Goal: Task Accomplishment & Management: Use online tool/utility

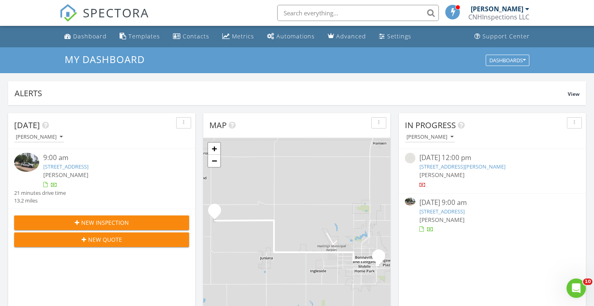
click at [88, 165] on link "12500 W 42nd St, Juniata, NE 68955" at bounding box center [65, 166] width 45 height 7
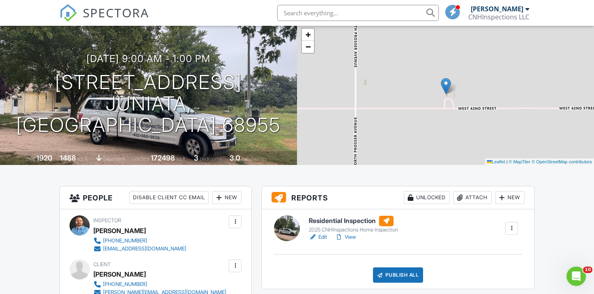
scroll to position [53, 0]
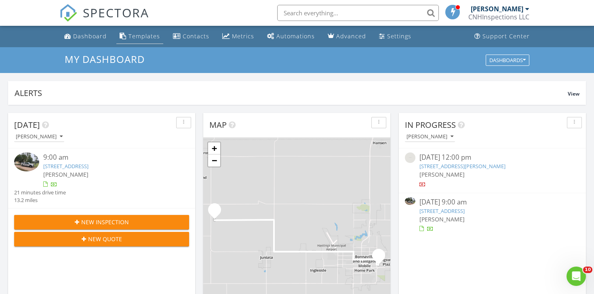
click at [142, 38] on div "Templates" at bounding box center [143, 36] width 31 height 8
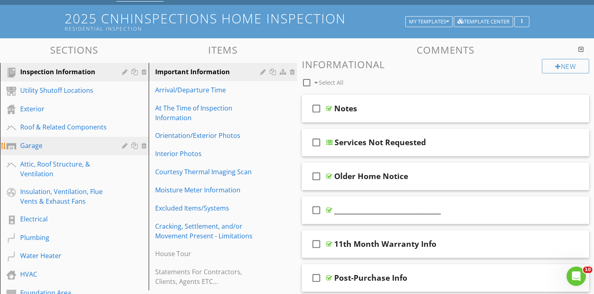
scroll to position [44, 0]
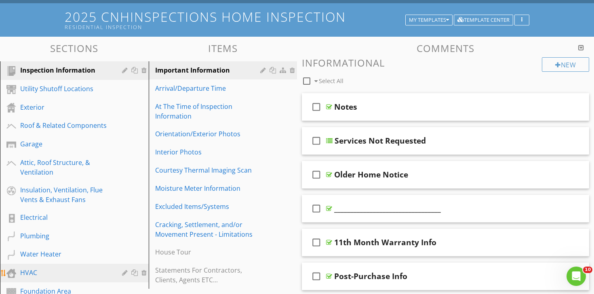
click at [46, 269] on div "HVAC" at bounding box center [65, 273] width 90 height 10
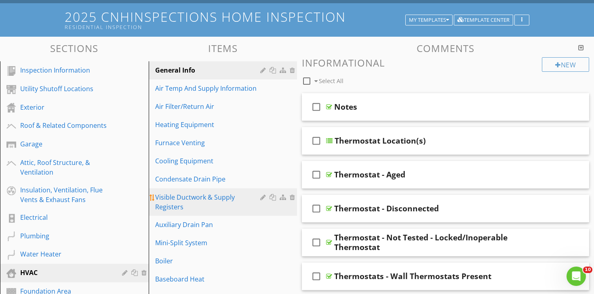
click at [231, 197] on div "Visible Ductwork & Supply Registers" at bounding box center [209, 202] width 108 height 19
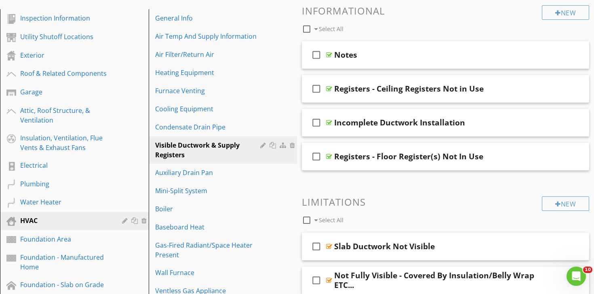
scroll to position [96, 0]
click at [573, 88] on div at bounding box center [572, 88] width 6 height 8
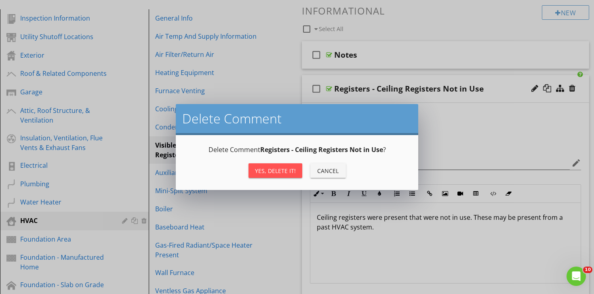
click at [283, 167] on div "Yes, Delete it!" at bounding box center [275, 171] width 41 height 8
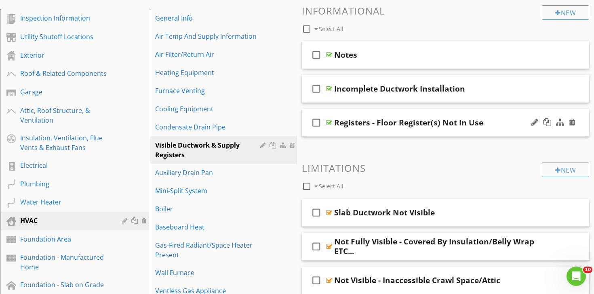
click at [411, 113] on div "check_box_outline_blank Registers - Floor Register(s) Not In Use" at bounding box center [445, 123] width 287 height 28
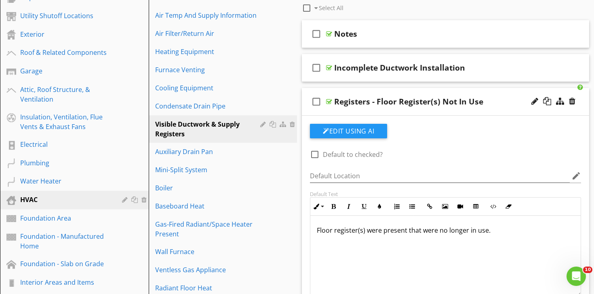
scroll to position [122, 0]
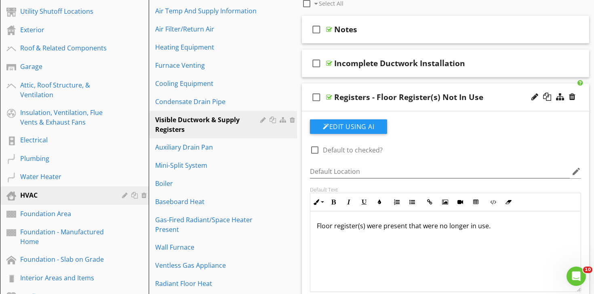
click at [380, 228] on p "Floor register(s) were present that were no longer in use." at bounding box center [445, 226] width 257 height 10
copy p "Floor register(s) were present that were no longer in use."
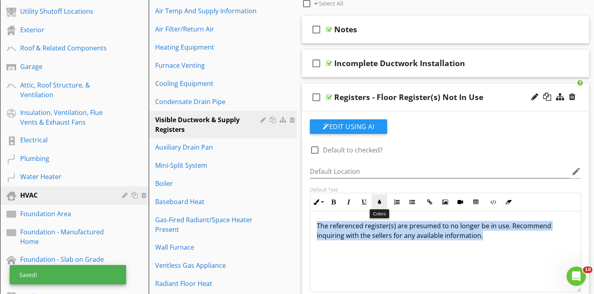
click at [379, 205] on button "Colors" at bounding box center [378, 202] width 15 height 15
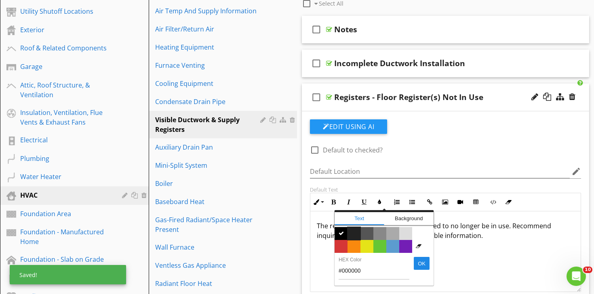
click at [355, 231] on span "Color #222222" at bounding box center [353, 233] width 13 height 13
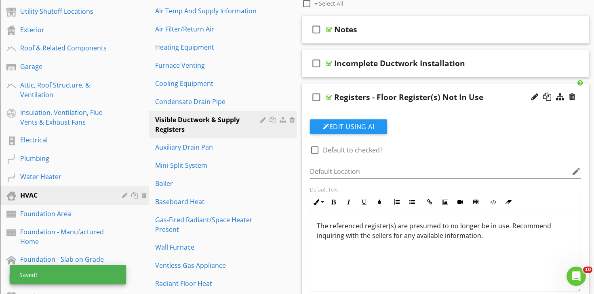
click at [389, 251] on div "The referenced register(s) are presumed to no longer be in use. Recommend inqui…" at bounding box center [445, 252] width 270 height 81
click at [534, 96] on div at bounding box center [534, 97] width 7 height 8
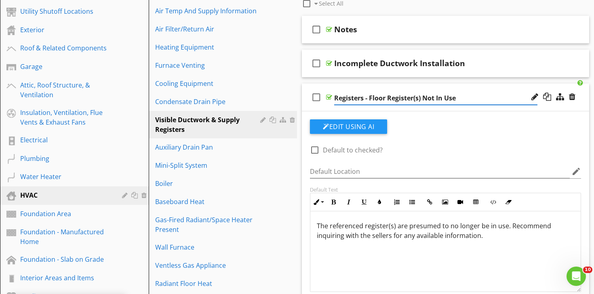
click at [422, 99] on input "Registers - Floor Register(s) Not In Use" at bounding box center [435, 98] width 203 height 13
type input "Registers - Not In Use"
click at [399, 80] on span "check_box_outline_blank Notes check_box_outline_blank Incomplete Ductwork Insta…" at bounding box center [445, 185] width 287 height 338
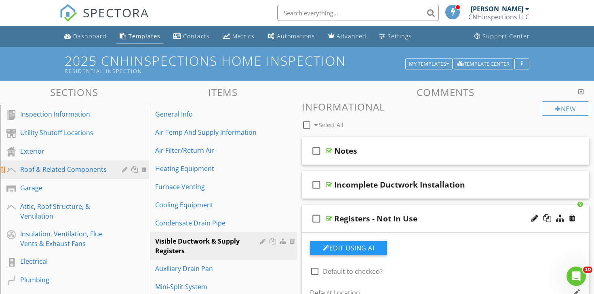
scroll to position [0, 0]
click at [84, 175] on link "Roof & Related Components" at bounding box center [75, 170] width 146 height 19
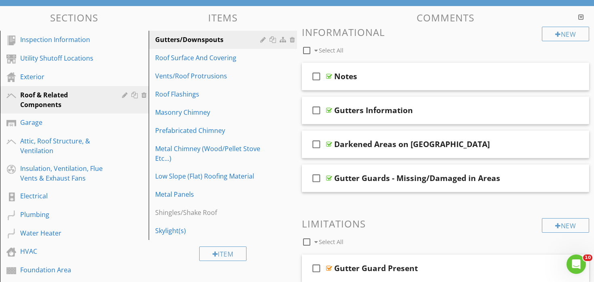
scroll to position [697, 0]
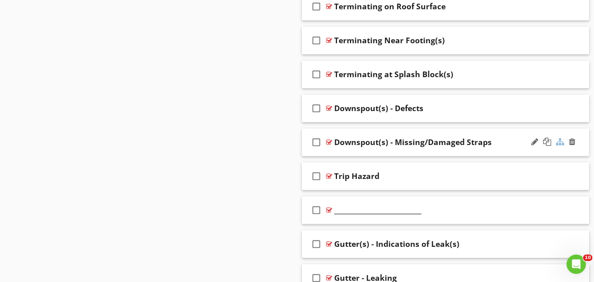
click at [561, 139] on div at bounding box center [560, 142] width 8 height 8
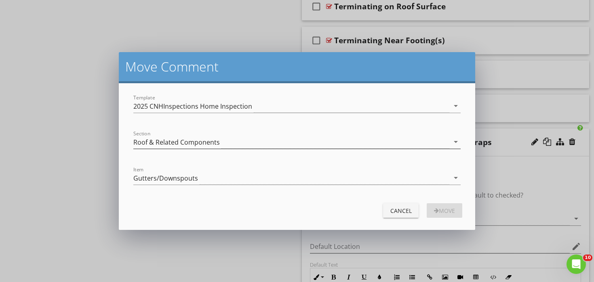
click at [229, 143] on div "Roof & Related Components" at bounding box center [291, 141] width 316 height 13
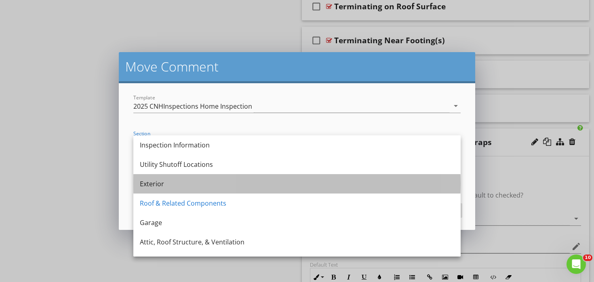
click at [192, 181] on div "Exterior" at bounding box center [297, 184] width 314 height 10
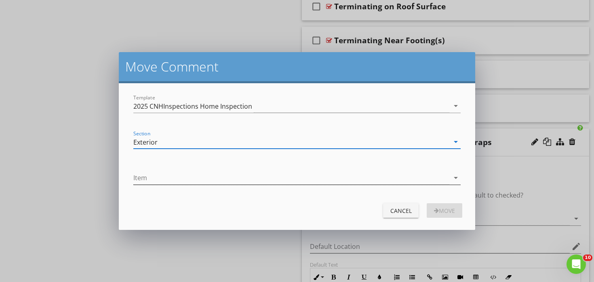
click at [202, 175] on div at bounding box center [291, 177] width 316 height 13
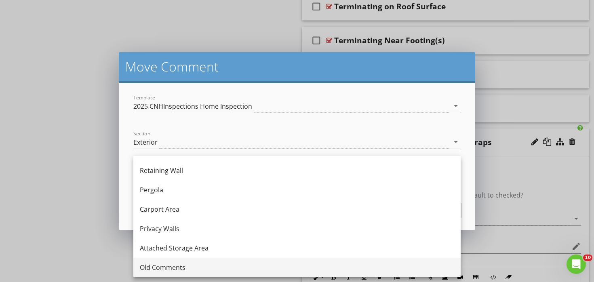
scroll to position [499, 0]
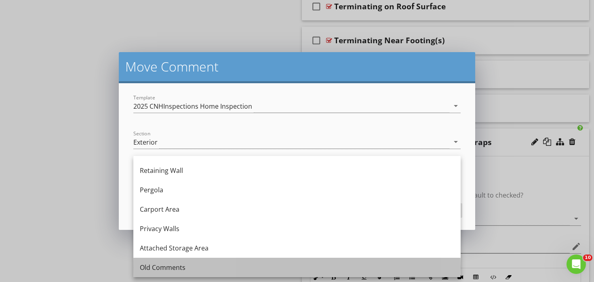
click at [185, 261] on div "Old Comments" at bounding box center [297, 267] width 314 height 19
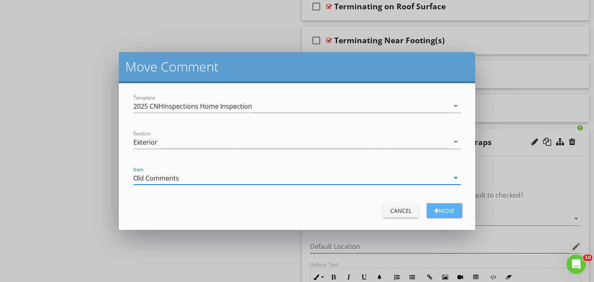
click at [450, 210] on div "Move" at bounding box center [444, 210] width 23 height 8
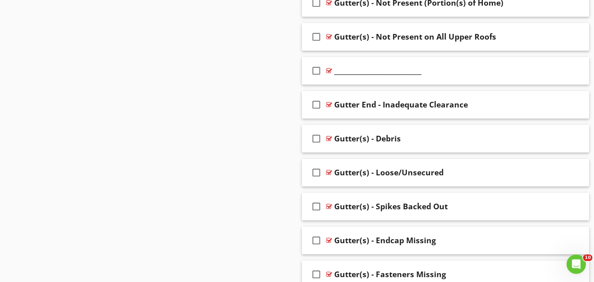
scroll to position [1169, 0]
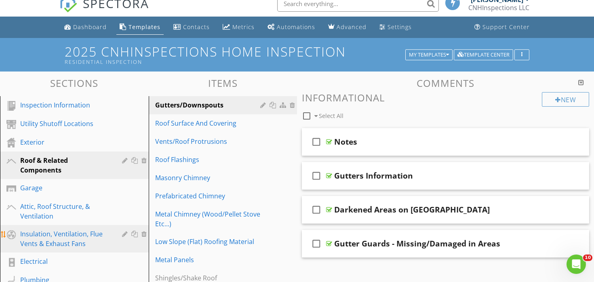
scroll to position [13, 0]
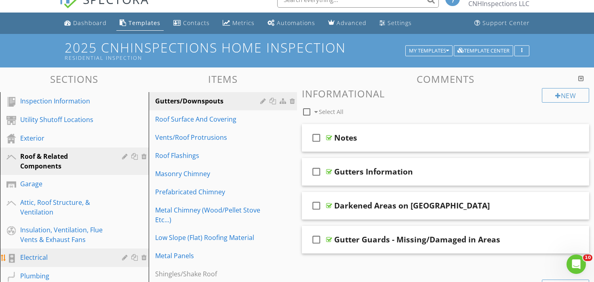
click at [53, 253] on div "Electrical" at bounding box center [65, 257] width 90 height 10
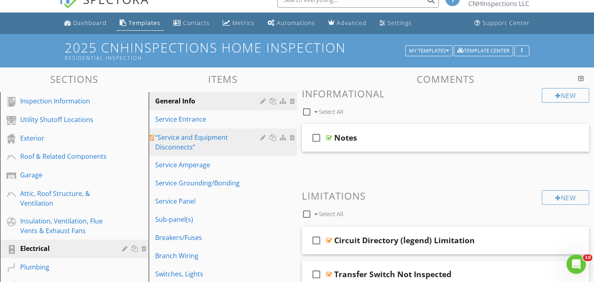
click at [206, 139] on div "“Service and Equipment Disconnects”" at bounding box center [209, 141] width 108 height 19
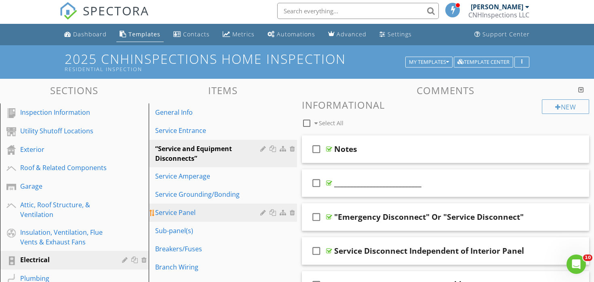
scroll to position [2, 0]
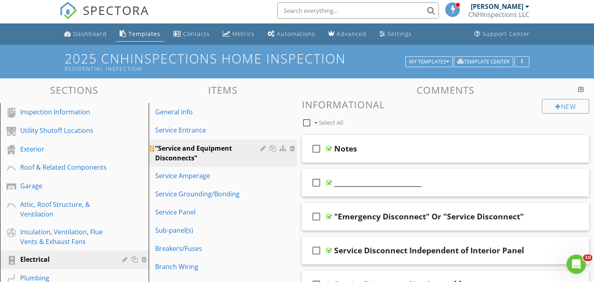
click at [213, 151] on div "“Service and Equipment Disconnects”" at bounding box center [209, 152] width 108 height 19
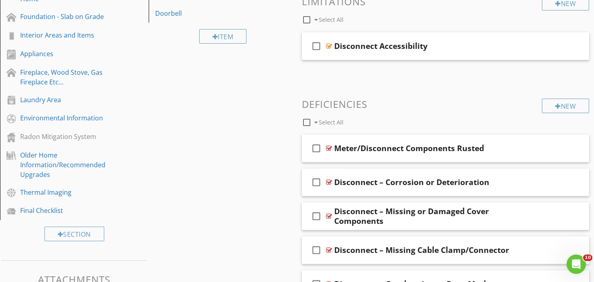
scroll to position [364, 0]
click at [561, 108] on div "New" at bounding box center [564, 106] width 47 height 15
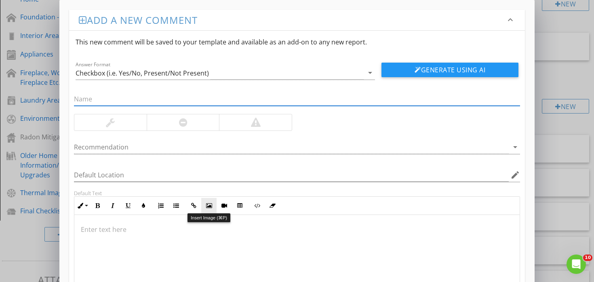
paste input "Aged Fuse Disconnect Present"
type input "Aged Fuse Disconnect Present"
click at [130, 123] on div at bounding box center [110, 122] width 72 height 16
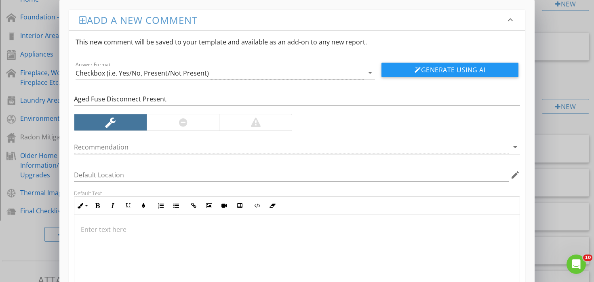
click at [146, 145] on div at bounding box center [291, 147] width 434 height 13
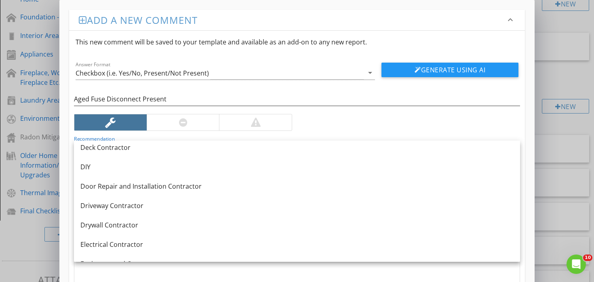
scroll to position [247, 0]
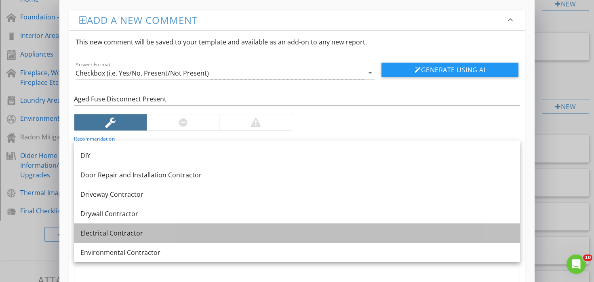
click at [138, 227] on link "Electrical Contractor" at bounding box center [297, 232] width 446 height 19
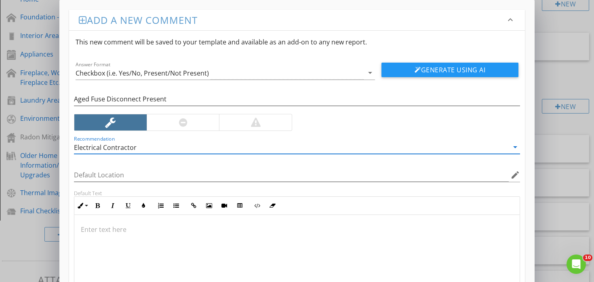
click at [231, 239] on div at bounding box center [296, 255] width 445 height 81
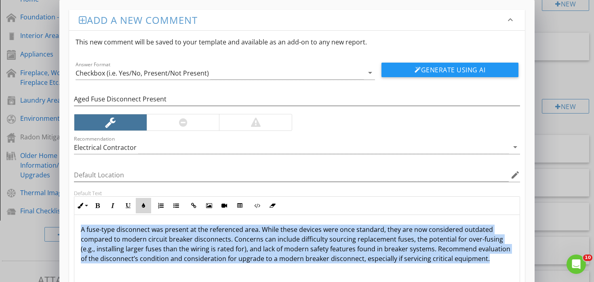
click at [145, 206] on icon "button" at bounding box center [144, 206] width 6 height 6
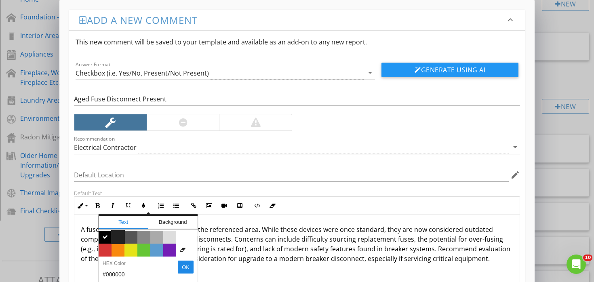
click at [118, 236] on span "Color #222222" at bounding box center [117, 237] width 13 height 13
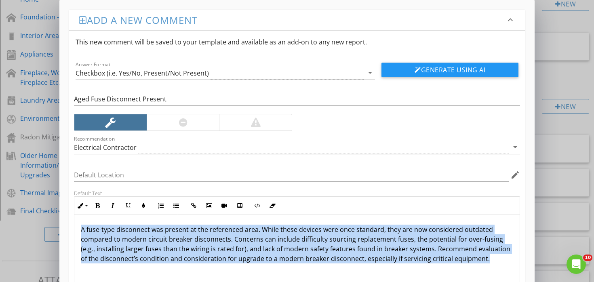
click at [193, 239] on span "A fuse-type disconnect was present at the referenced area. While these devices …" at bounding box center [295, 244] width 429 height 38
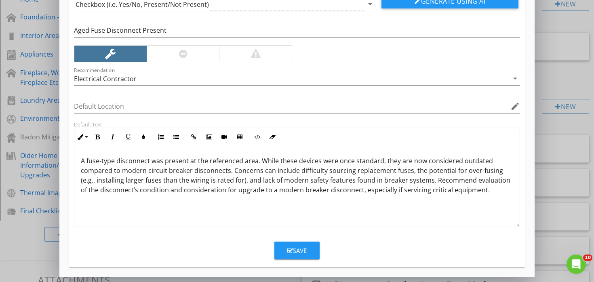
scroll to position [69, 0]
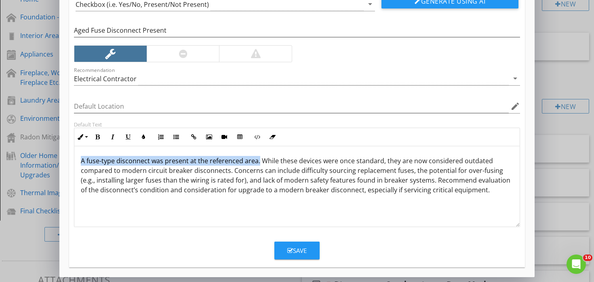
drag, startPoint x: 80, startPoint y: 161, endPoint x: 258, endPoint y: 164, distance: 177.7
click at [258, 164] on div "A fuse-type disconnect was present at the referenced area. While these devices …" at bounding box center [296, 186] width 445 height 81
click at [95, 135] on icon "button" at bounding box center [97, 137] width 6 height 6
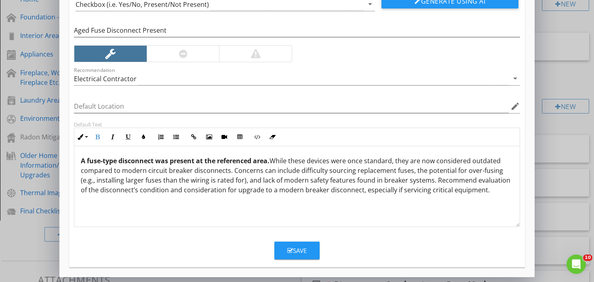
click at [325, 174] on span "A fuse-type disconnect was present at the referenced area. While these devices …" at bounding box center [295, 175] width 429 height 38
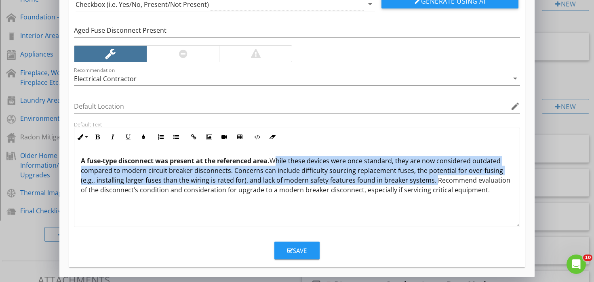
drag, startPoint x: 273, startPoint y: 160, endPoint x: 416, endPoint y: 183, distance: 144.4
click at [416, 183] on span "A fuse-type disconnect was present at the referenced area. While these devices …" at bounding box center [295, 175] width 429 height 38
click at [111, 138] on icon "button" at bounding box center [113, 137] width 6 height 6
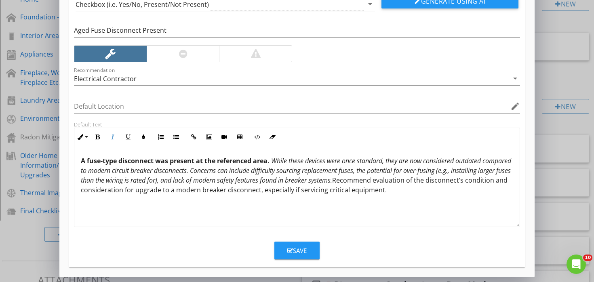
click at [460, 186] on span "A fuse-type disconnect was present at the referenced area. While these devices …" at bounding box center [296, 175] width 430 height 38
drag, startPoint x: 399, startPoint y: 180, endPoint x: 485, endPoint y: 187, distance: 85.4
click at [485, 187] on p "A fuse-type disconnect was present at the referenced area. While these devices …" at bounding box center [297, 175] width 432 height 39
click at [129, 133] on button "Underline" at bounding box center [127, 136] width 15 height 15
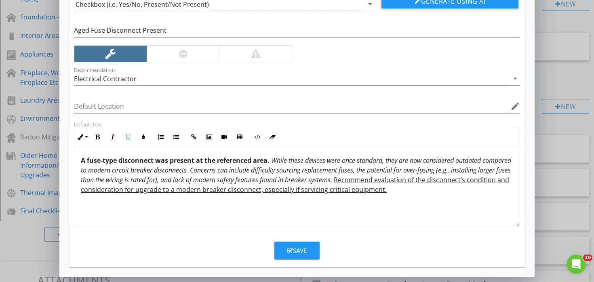
scroll to position [0, 0]
click at [307, 254] on button "Save" at bounding box center [296, 250] width 45 height 18
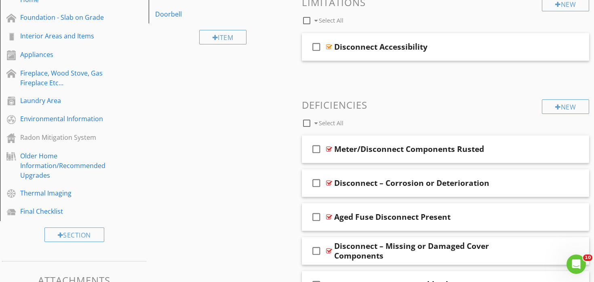
scroll to position [356, 0]
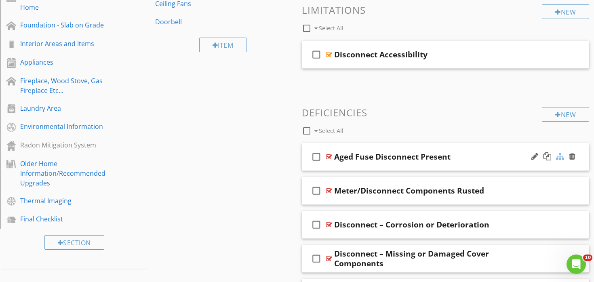
click at [559, 157] on div at bounding box center [560, 156] width 8 height 8
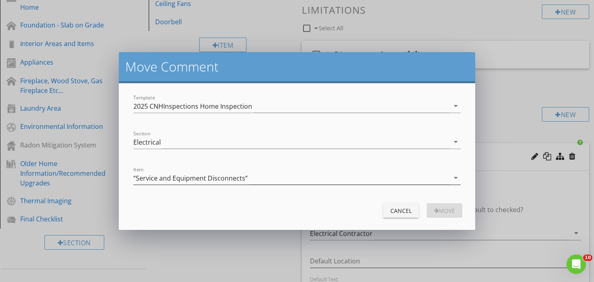
click at [246, 179] on div "“Service and Equipment Disconnects”" at bounding box center [291, 177] width 316 height 13
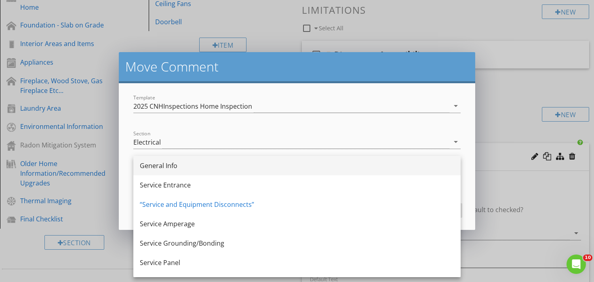
click at [216, 170] on div "General Info" at bounding box center [297, 165] width 314 height 19
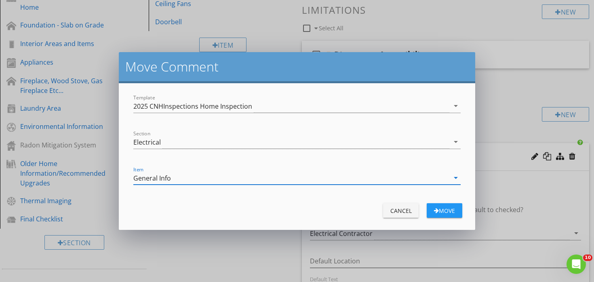
click at [450, 211] on div "Move" at bounding box center [444, 210] width 23 height 8
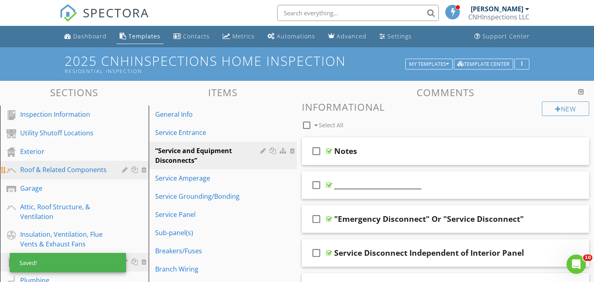
scroll to position [0, 0]
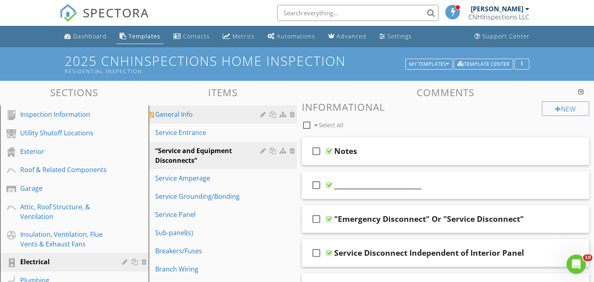
click at [183, 120] on link "General Info" at bounding box center [224, 114] width 146 height 18
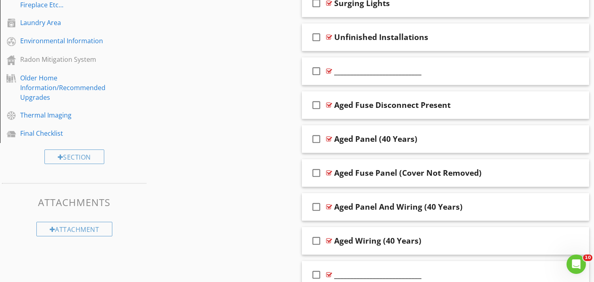
scroll to position [438, 0]
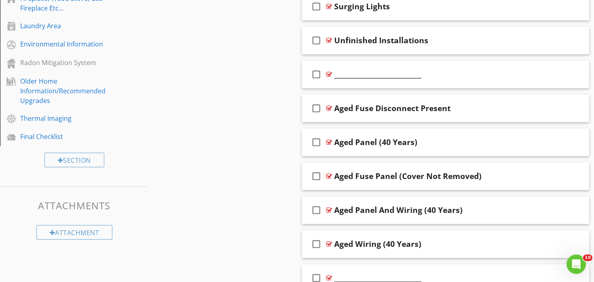
click at [293, 169] on div "Sections Inspection Information Utility Shutoff Locations Exterior Roof & Relat…" at bounding box center [297, 64] width 594 height 845
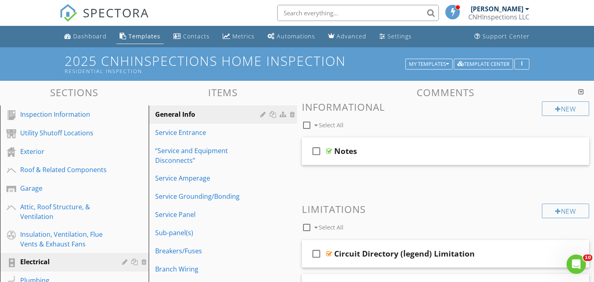
scroll to position [0, 0]
click at [149, 39] on div "Templates" at bounding box center [144, 36] width 32 height 8
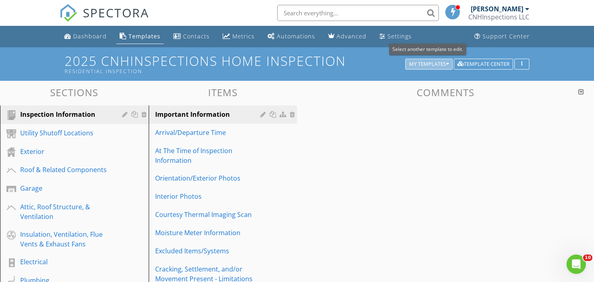
click at [447, 65] on icon "button" at bounding box center [447, 64] width 3 height 6
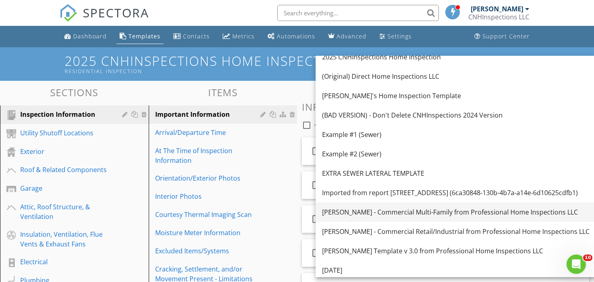
scroll to position [10, 0]
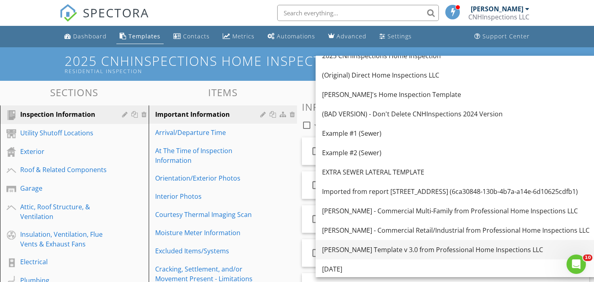
click at [406, 246] on div "[PERSON_NAME] Template v 3.0 from Professional Home Inspections LLC" at bounding box center [455, 250] width 267 height 10
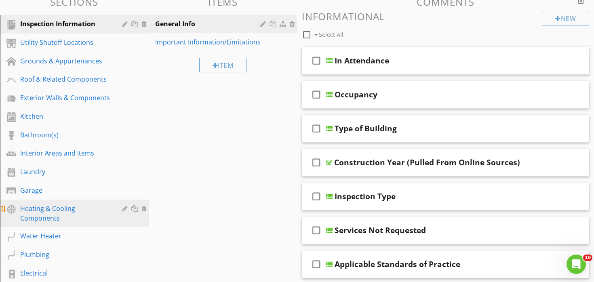
scroll to position [92, 0]
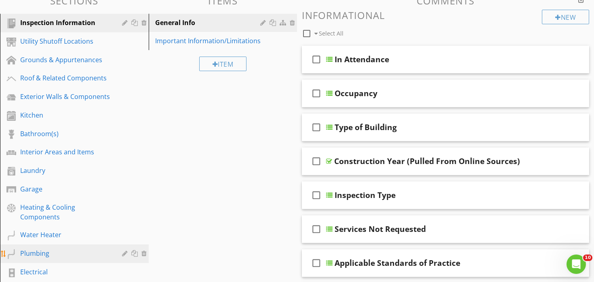
click at [68, 251] on div "Plumbing" at bounding box center [65, 253] width 90 height 10
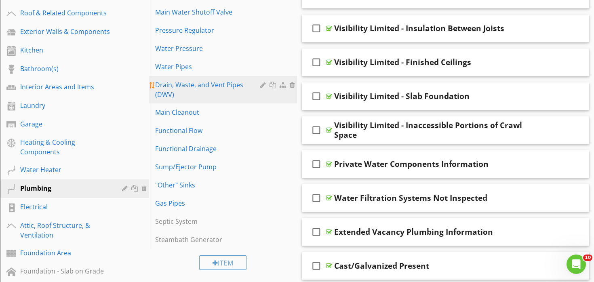
scroll to position [153, 0]
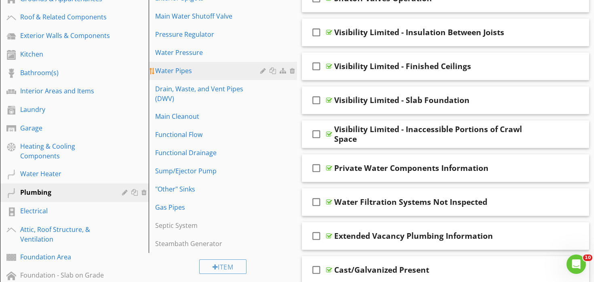
click at [205, 72] on div "Water Pipes" at bounding box center [209, 71] width 108 height 10
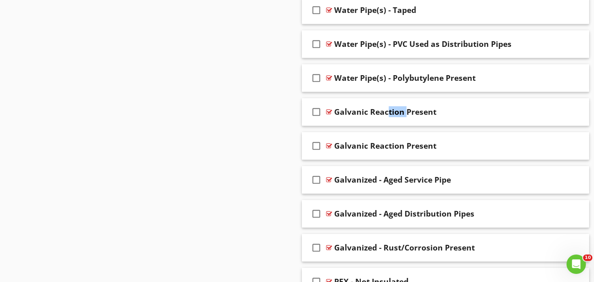
scroll to position [1197, 0]
click at [367, 166] on div "check_box_outline_blank Galvanized - Aged Service Pipe" at bounding box center [445, 180] width 287 height 28
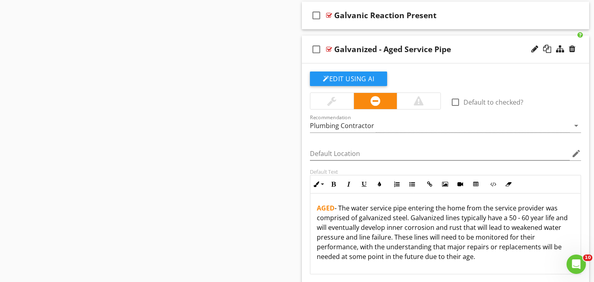
scroll to position [1329, 0]
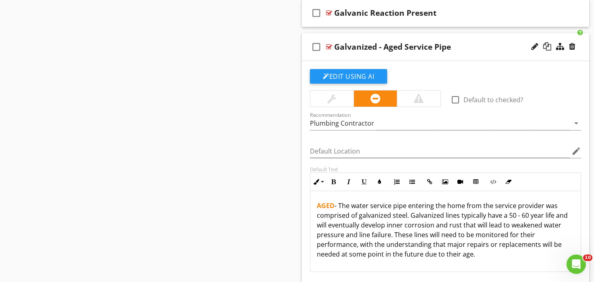
drag, startPoint x: 478, startPoint y: 254, endPoint x: 353, endPoint y: 210, distance: 133.2
click at [353, 210] on p "AGED - The water service pipe entering the home from the service provider was c…" at bounding box center [445, 230] width 257 height 58
copy p "AGED - The water service pipe entering the home from the service provider was c…"
click at [536, 44] on div at bounding box center [534, 46] width 7 height 8
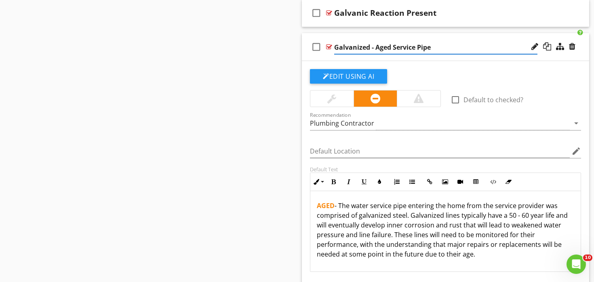
click at [404, 48] on input "Galvanized - Aged Service Pipe" at bounding box center [435, 47] width 203 height 13
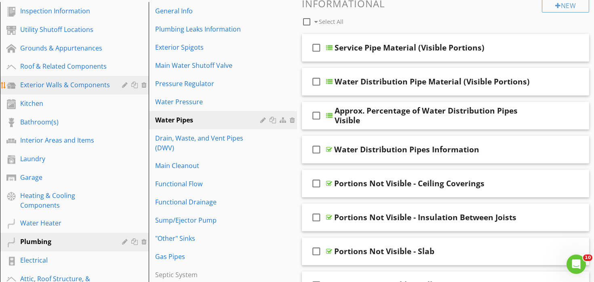
scroll to position [104, 0]
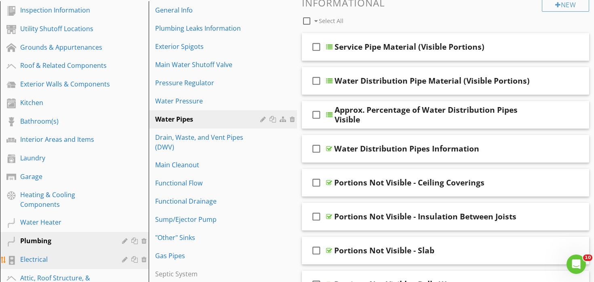
click at [46, 254] on div "Electrical" at bounding box center [65, 259] width 90 height 10
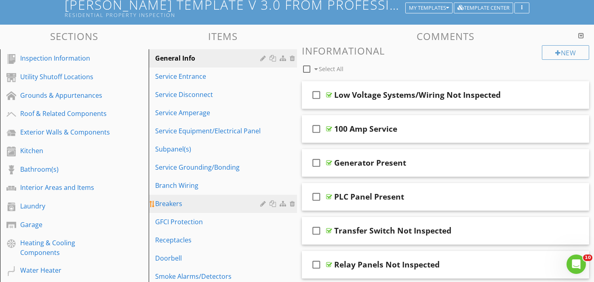
scroll to position [38, 0]
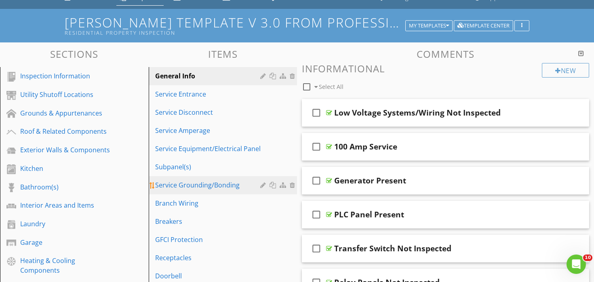
click at [216, 185] on div "Service Grounding/Bonding" at bounding box center [209, 185] width 108 height 10
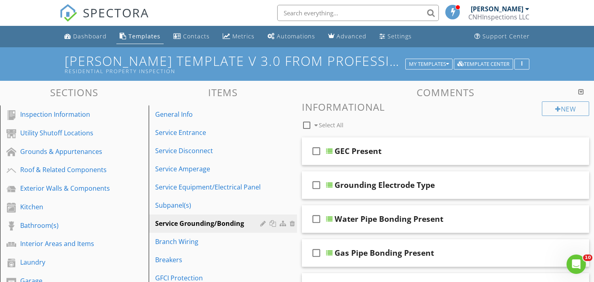
scroll to position [0, 0]
click at [150, 38] on div "Templates" at bounding box center [144, 36] width 32 height 8
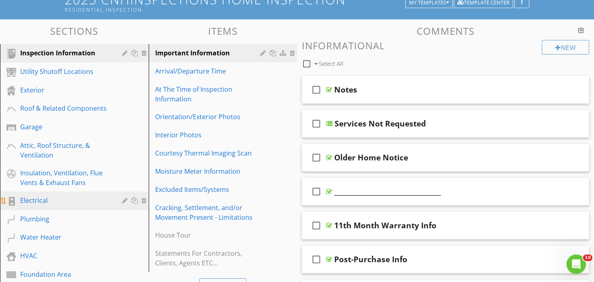
click at [52, 199] on div "Electrical" at bounding box center [65, 200] width 90 height 10
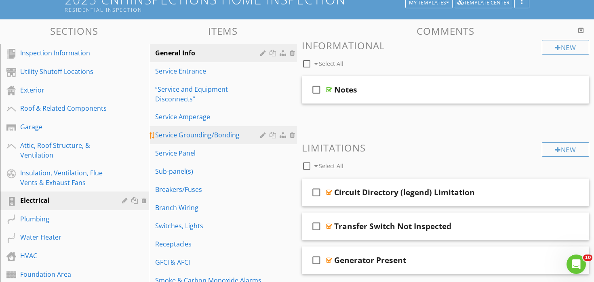
click at [194, 139] on div "Service Grounding/Bonding" at bounding box center [209, 135] width 108 height 10
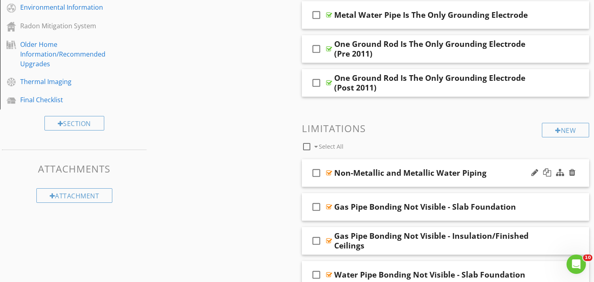
scroll to position [480, 0]
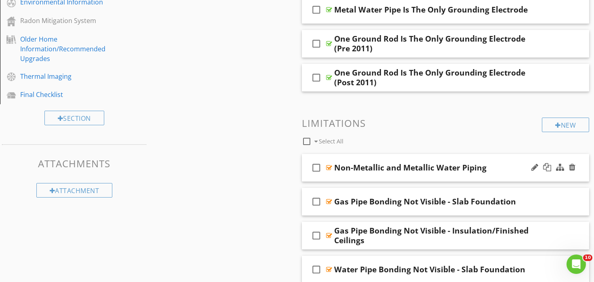
click at [434, 156] on div "check_box_outline_blank Non-Metallic and Metallic Water Piping" at bounding box center [445, 168] width 287 height 28
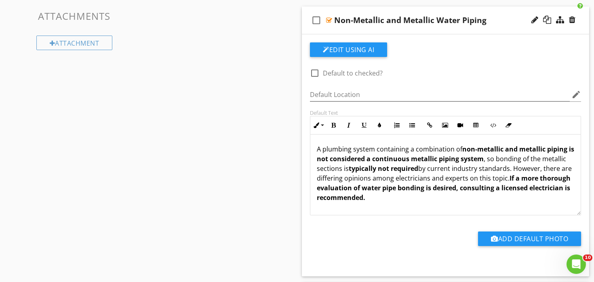
scroll to position [678, 0]
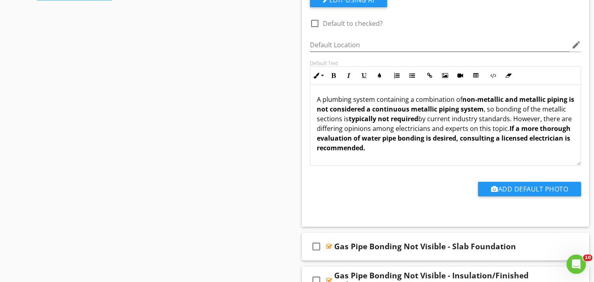
click at [400, 146] on p "A plumbing system containing a combination of non-metallic and metallic piping …" at bounding box center [445, 123] width 257 height 58
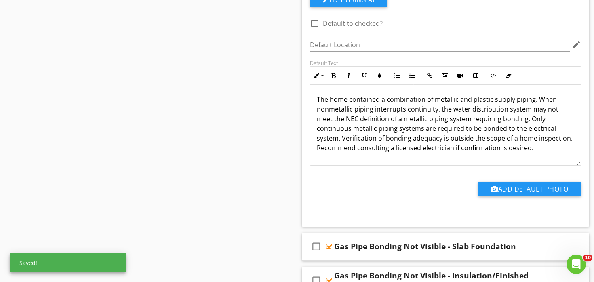
click at [390, 129] on p "The home contained a combination of metallic and plastic supply piping. When no…" at bounding box center [445, 123] width 257 height 58
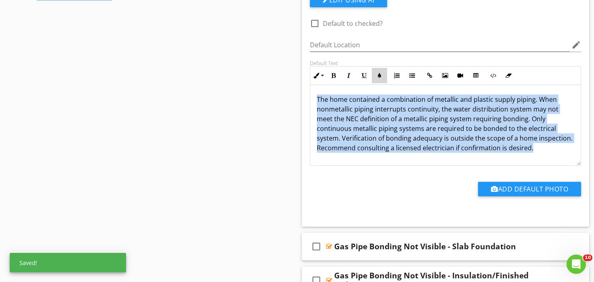
click at [377, 73] on icon "button" at bounding box center [379, 76] width 6 height 6
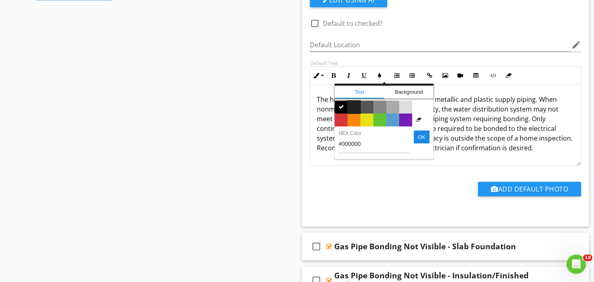
click at [355, 104] on span "Color #222222" at bounding box center [353, 107] width 13 height 13
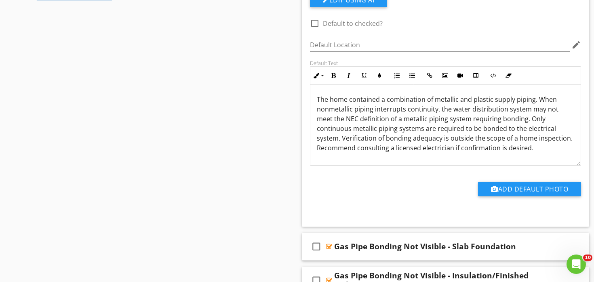
click at [392, 129] on span "The home contained a combination of metallic and plastic supply piping. When no…" at bounding box center [445, 123] width 256 height 57
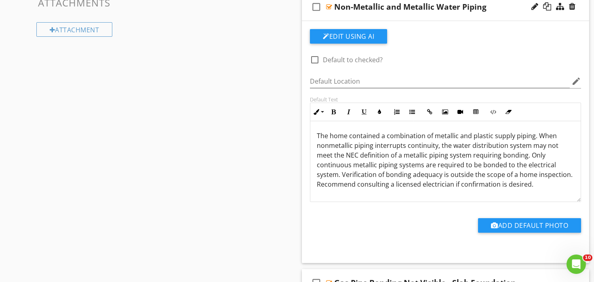
scroll to position [549, 0]
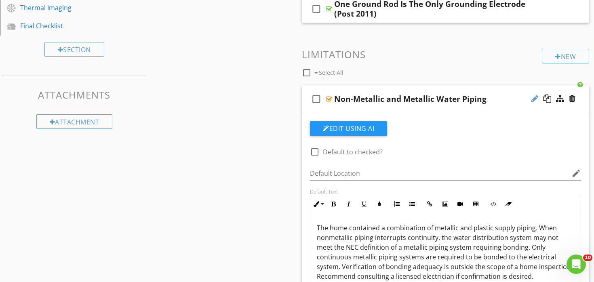
click at [532, 98] on div at bounding box center [534, 98] width 7 height 8
click at [420, 101] on input "Non-Metallic and Metallic Water Piping" at bounding box center [435, 99] width 203 height 13
paste input "Plastic & Metallic Present"
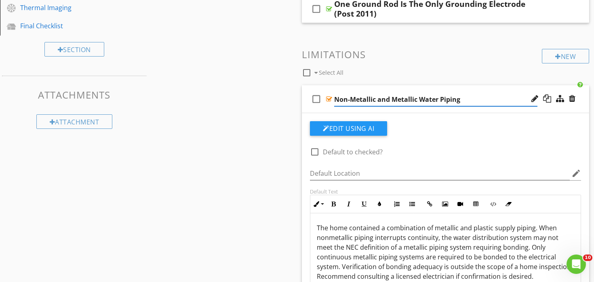
type input "Plastic & Metallic Present"
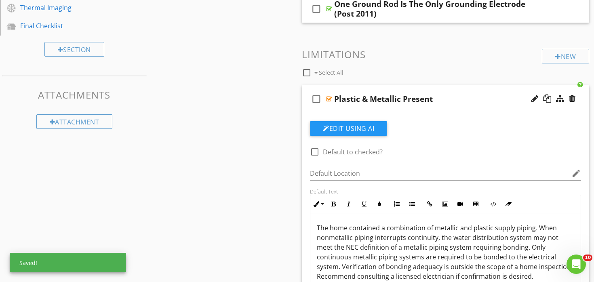
click at [391, 86] on div "check_box_outline_blank Plastic & Metallic Present" at bounding box center [445, 99] width 287 height 28
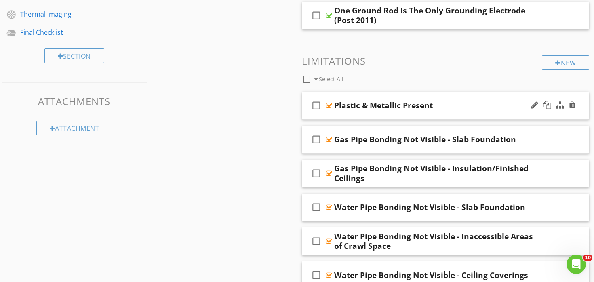
scroll to position [539, 0]
